Goal: Communication & Community: Answer question/provide support

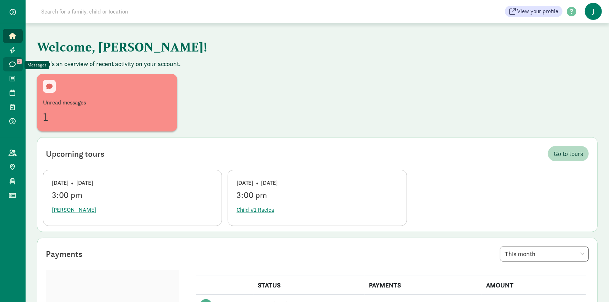
click at [10, 66] on icon at bounding box center [13, 64] width 6 height 6
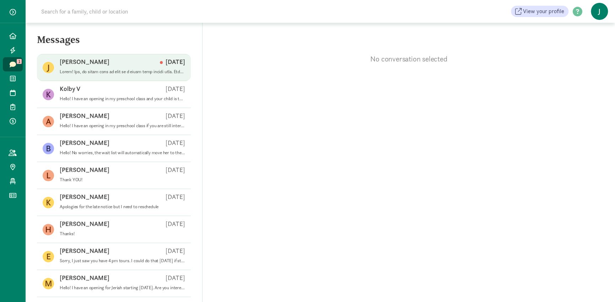
click at [96, 71] on p at bounding box center [122, 72] width 125 height 6
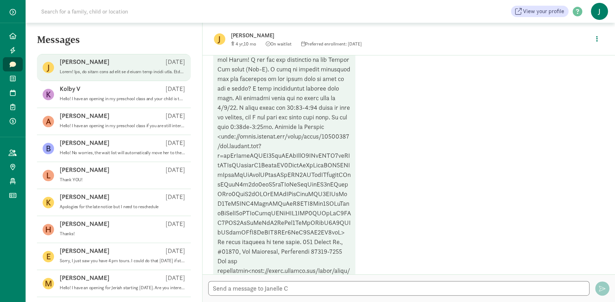
scroll to position [280, 0]
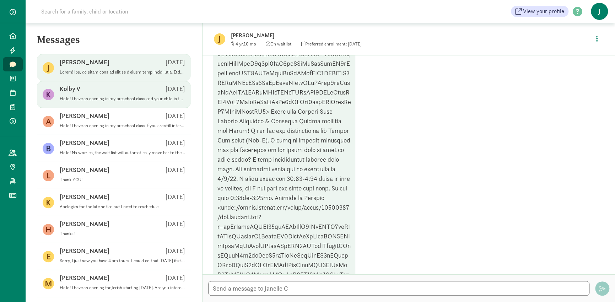
click at [96, 95] on div "Kolby V Aug 29" at bounding box center [122, 90] width 125 height 11
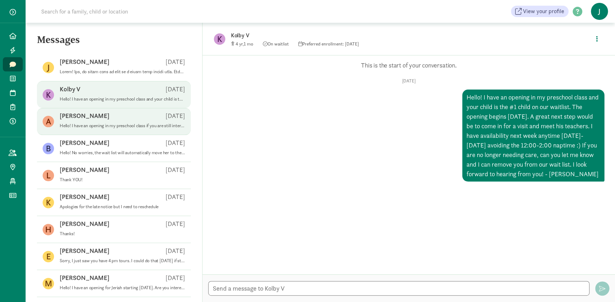
click at [124, 125] on p "Hello! I have an opening in my preschool class if you are still interested in y…" at bounding box center [122, 126] width 125 height 6
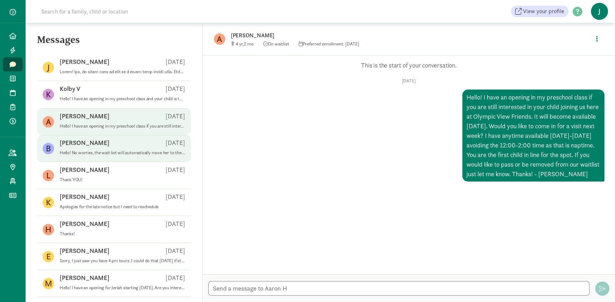
click at [124, 142] on div "Brianna S Aug 29" at bounding box center [122, 144] width 125 height 11
